Goal: Browse casually

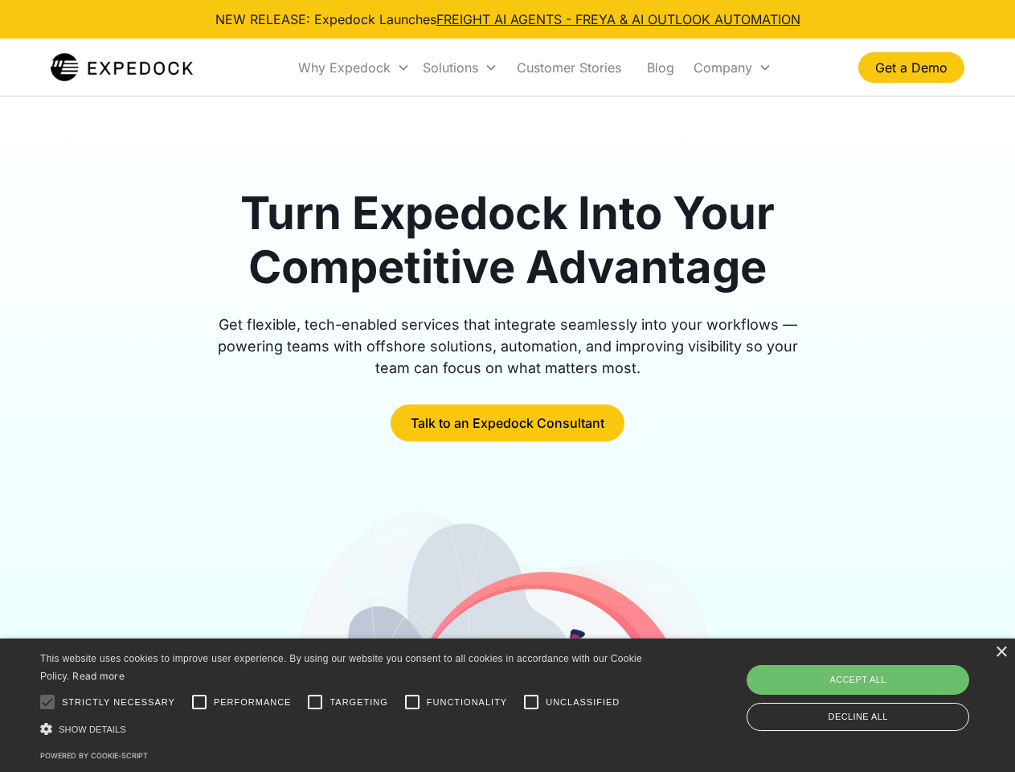
click at [355, 68] on div "Why Expedock" at bounding box center [344, 67] width 92 height 16
click at [460, 68] on div "Solutions" at bounding box center [450, 67] width 55 height 16
click at [732, 68] on div "Company" at bounding box center [723, 67] width 59 height 16
click at [47, 702] on div at bounding box center [47, 702] width 32 height 32
click at [199, 702] on input "Performance" at bounding box center [199, 702] width 32 height 32
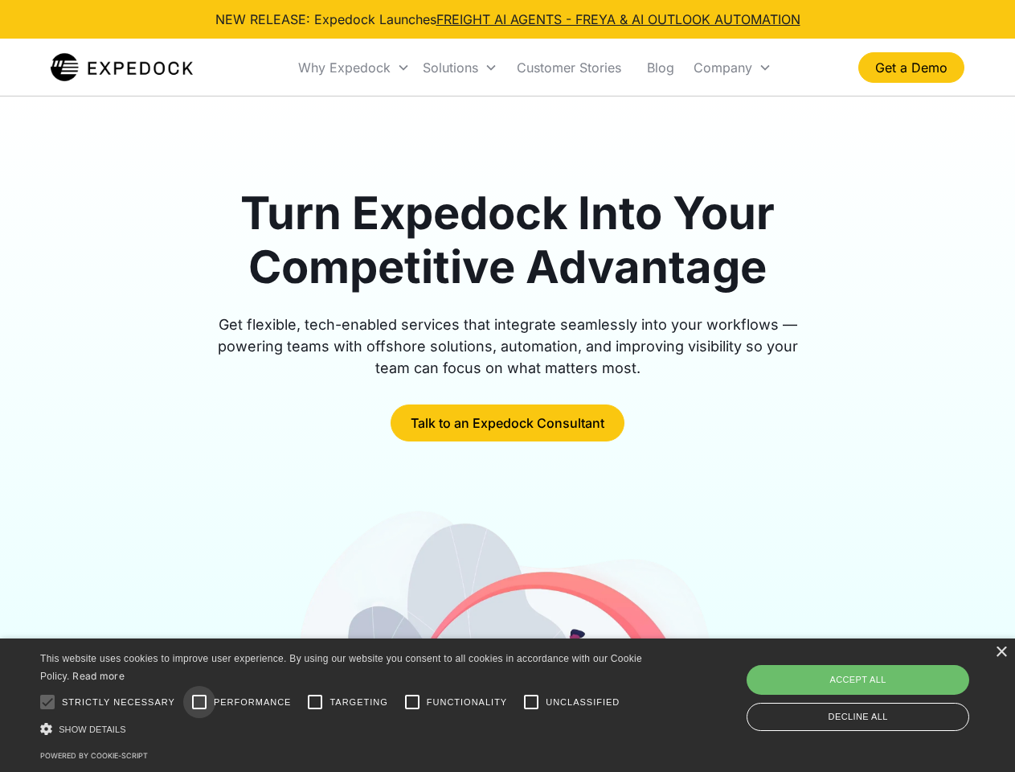
checkbox input "true"
click at [315, 702] on input "Targeting" at bounding box center [315, 702] width 32 height 32
checkbox input "true"
click at [412, 702] on input "Functionality" at bounding box center [412, 702] width 32 height 32
checkbox input "true"
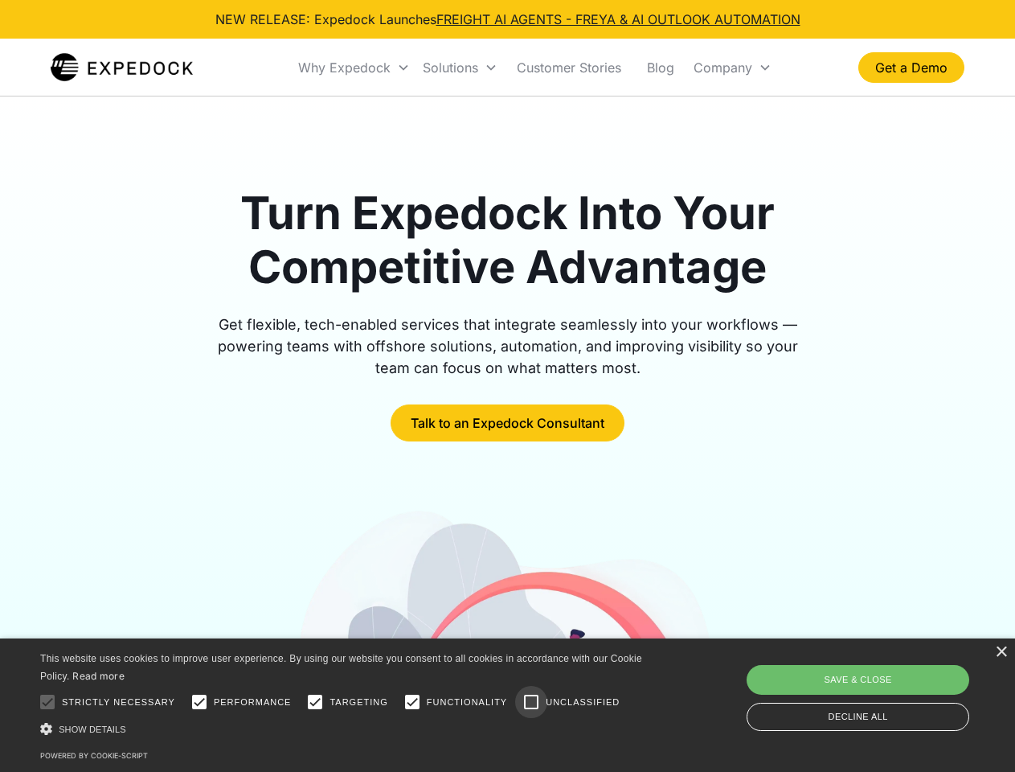
click at [531, 702] on input "Unclassified" at bounding box center [531, 702] width 32 height 32
checkbox input "true"
click at [344, 728] on div "Show details Hide details" at bounding box center [344, 728] width 608 height 17
